Goal: Task Accomplishment & Management: Manage account settings

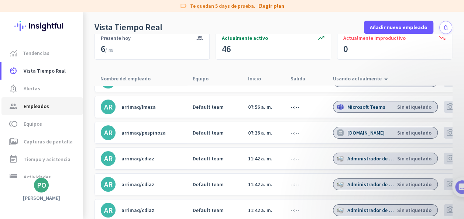
click at [35, 106] on span "Empleados" at bounding box center [36, 106] width 25 height 9
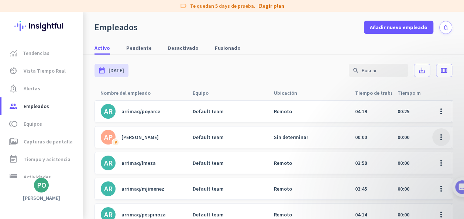
click at [432, 137] on span at bounding box center [441, 137] width 18 height 18
click at [390, 151] on span "Editar" at bounding box center [390, 152] width 14 height 7
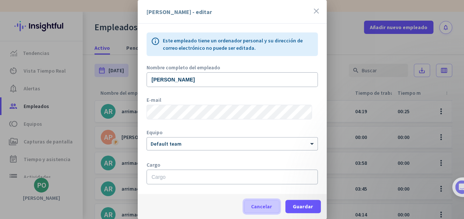
click at [263, 205] on span "Cancelar" at bounding box center [261, 206] width 21 height 7
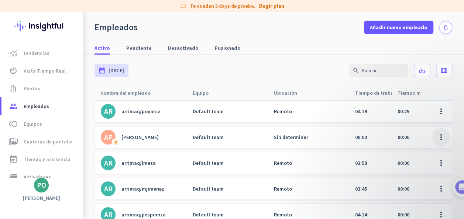
click at [432, 134] on span at bounding box center [441, 137] width 18 height 18
click at [416, 163] on span "Desactivar empleado" at bounding box center [407, 166] width 49 height 7
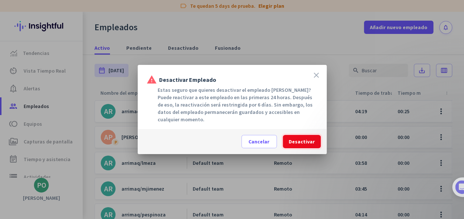
click at [307, 139] on span "Desactivar" at bounding box center [302, 141] width 26 height 7
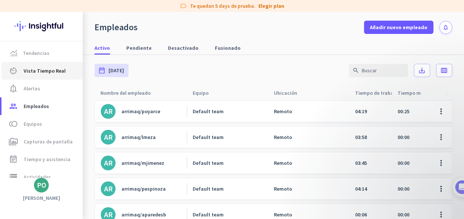
click at [39, 71] on span "Vista Tiempo Real" at bounding box center [45, 70] width 42 height 9
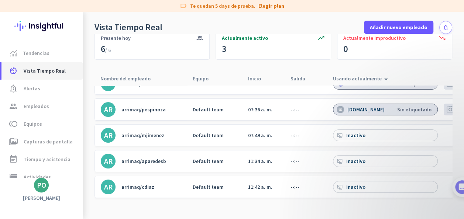
scroll to position [8, 0]
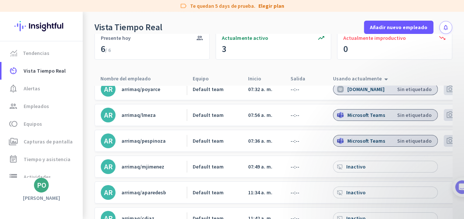
click at [296, 19] on div "Vista Tiempo Real Añadir nuevo empleado notifications" at bounding box center [273, 23] width 381 height 22
